Goal: Information Seeking & Learning: Learn about a topic

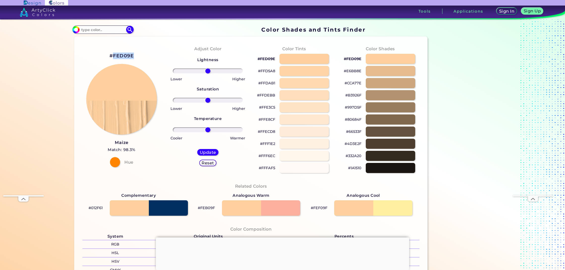
drag, startPoint x: 120, startPoint y: 56, endPoint x: 112, endPoint y: 57, distance: 7.9
click at [112, 57] on div "#FED09E Maize Match: 98.3% Hue" at bounding box center [121, 109] width 86 height 137
click at [84, 27] on input at bounding box center [102, 29] width 47 height 7
paste input "82a7c7"
type input "82a7c7"
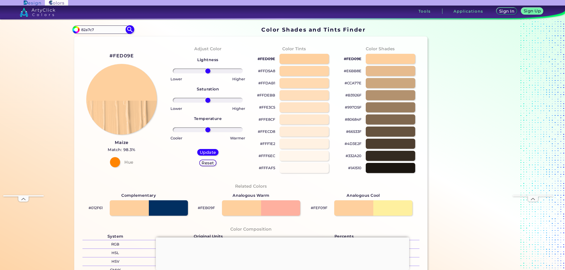
type input "#000000"
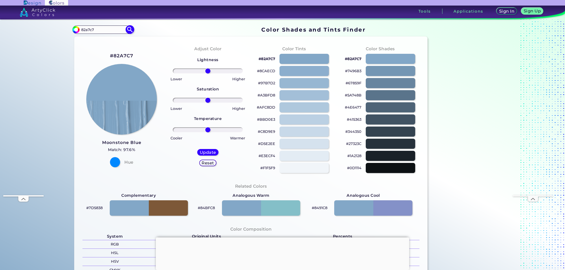
click at [92, 28] on input "82a7c7" at bounding box center [102, 29] width 47 height 7
paste input
type input "#000000"
click at [99, 31] on input at bounding box center [102, 29] width 47 height 7
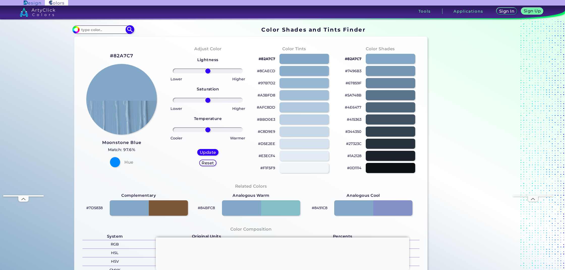
click at [107, 31] on input at bounding box center [102, 29] width 47 height 7
paste input "df9296"
type input "df9296"
type input "#000000"
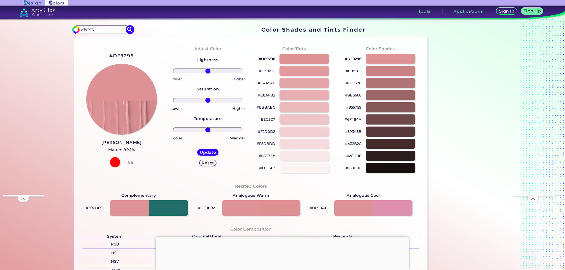
drag, startPoint x: 83, startPoint y: 29, endPoint x: 80, endPoint y: 29, distance: 3.5
click at [80, 29] on input "df9296" at bounding box center [102, 29] width 47 height 7
paste input
click at [106, 30] on input at bounding box center [102, 29] width 47 height 7
paste input "d4b036"
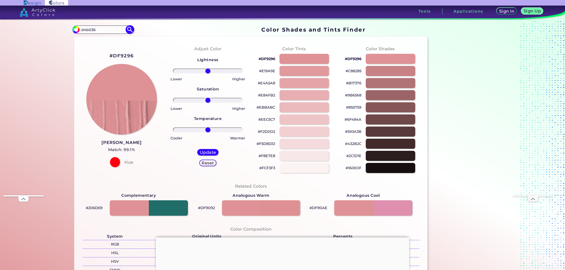
type input "d4b036"
click at [130, 28] on img at bounding box center [130, 29] width 9 height 9
type input "#000000"
